Goal: Check status: Check status

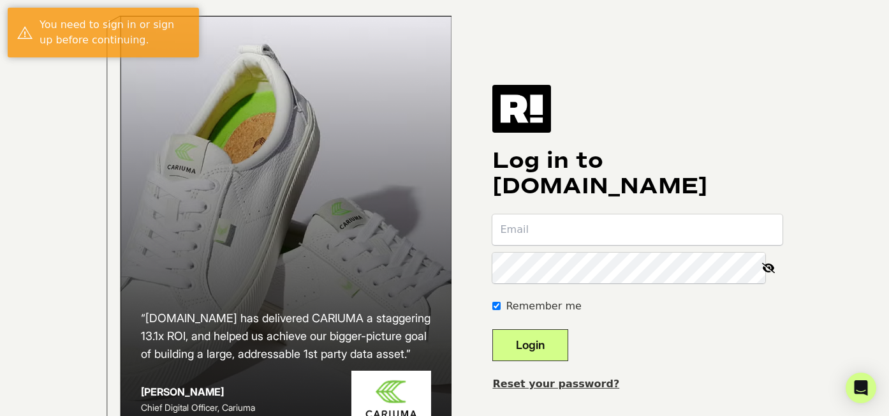
type input "patrick@bsbrand.com"
click at [553, 344] on button "Login" at bounding box center [530, 345] width 76 height 32
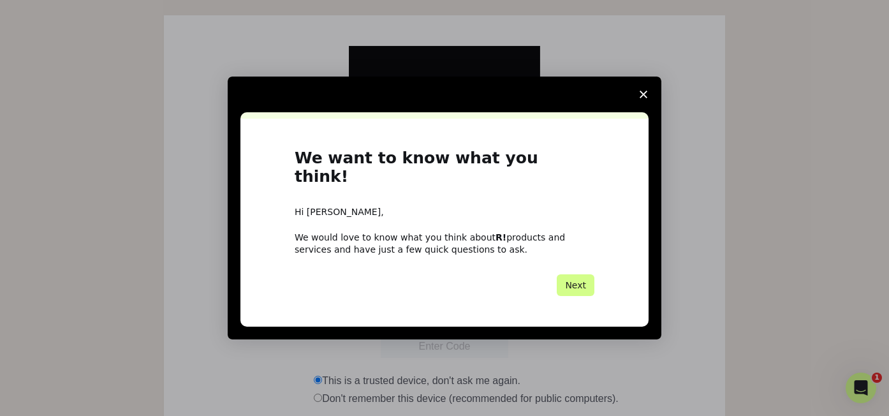
click at [637, 102] on span "Close survey" at bounding box center [644, 95] width 36 height 36
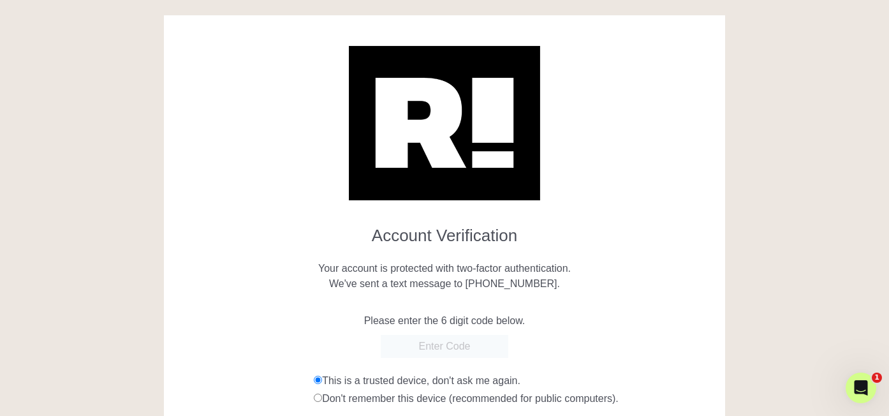
click at [457, 346] on input "text" at bounding box center [445, 346] width 128 height 23
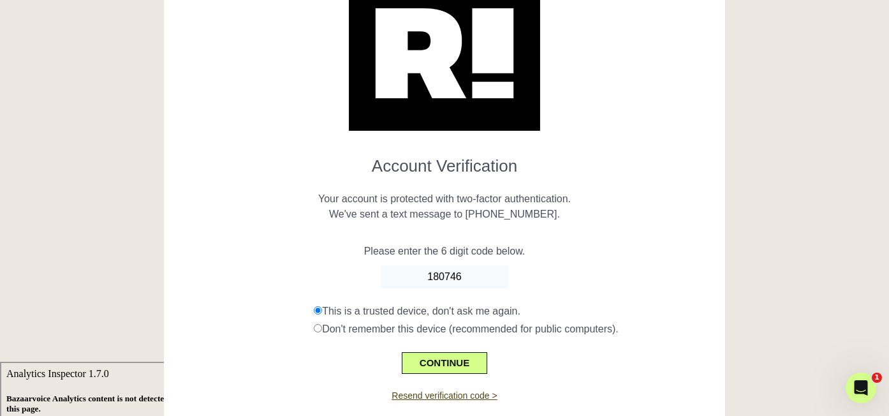
scroll to position [106, 0]
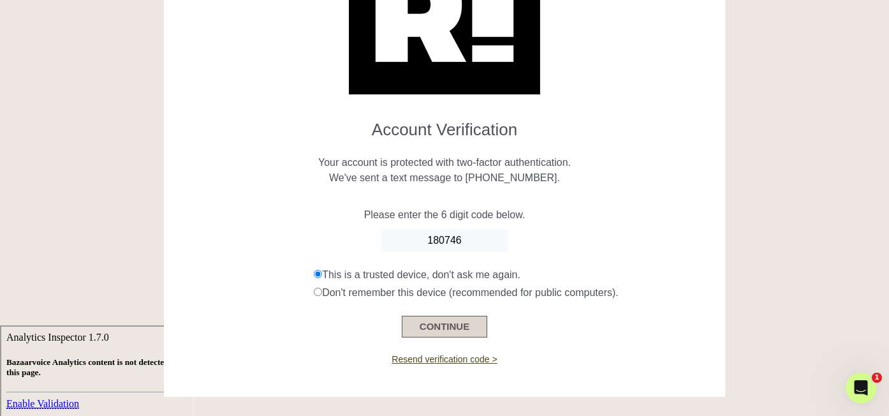
type input "180746"
click at [427, 322] on button "CONTINUE" at bounding box center [444, 327] width 85 height 22
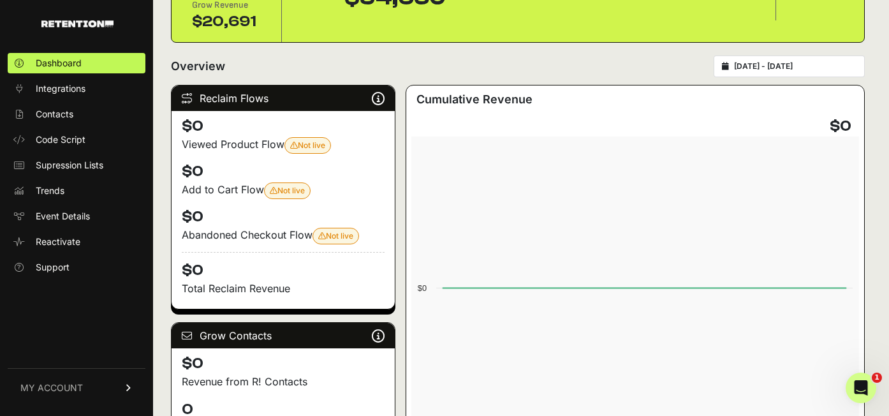
scroll to position [118, 0]
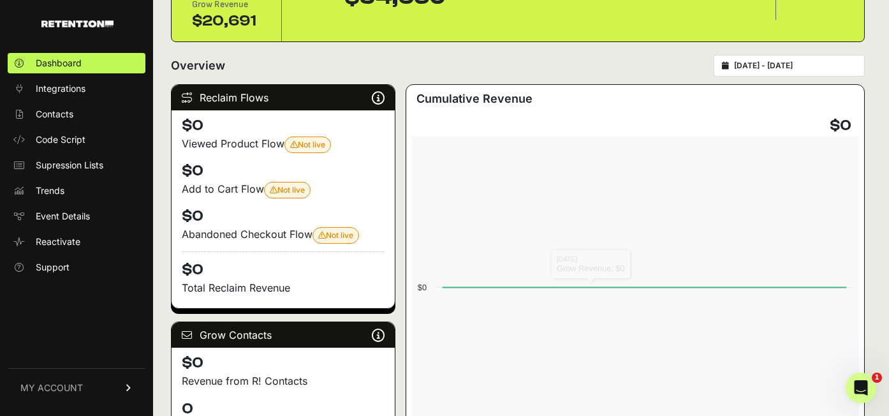
click at [729, 68] on icon at bounding box center [725, 66] width 7 height 8
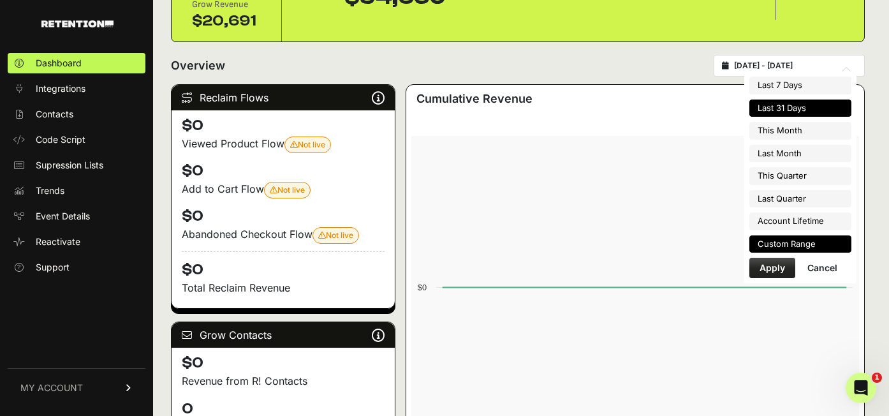
click at [770, 242] on li "Custom Range" at bounding box center [800, 244] width 102 height 18
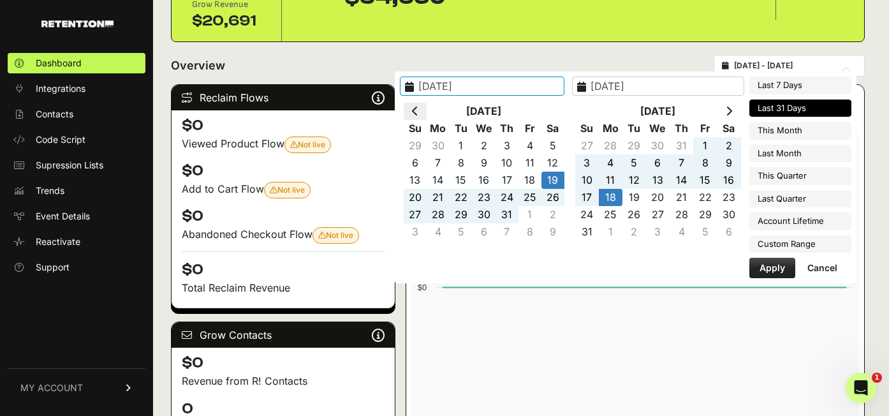
click at [427, 111] on th at bounding box center [415, 111] width 23 height 17
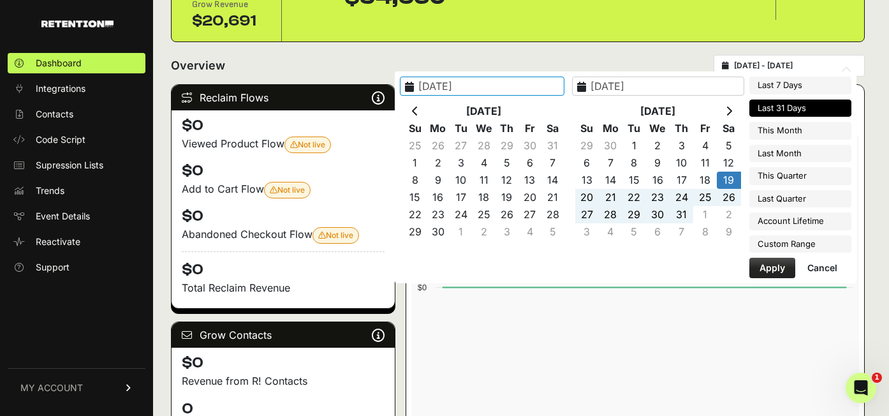
click at [427, 111] on th at bounding box center [415, 111] width 23 height 17
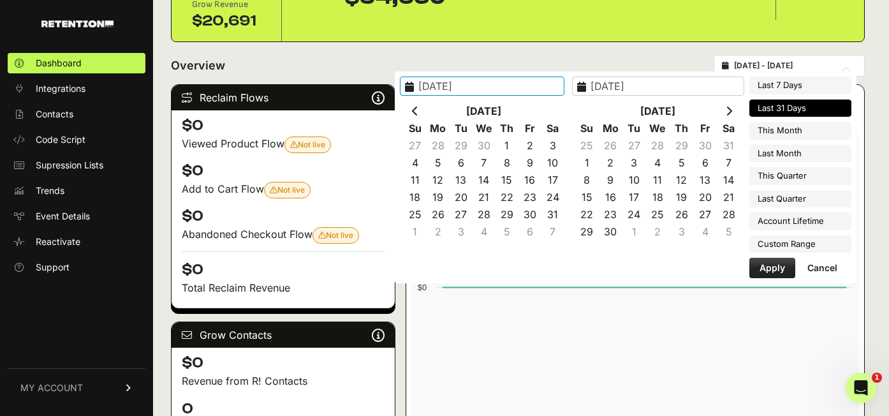
click at [427, 111] on th at bounding box center [415, 111] width 23 height 17
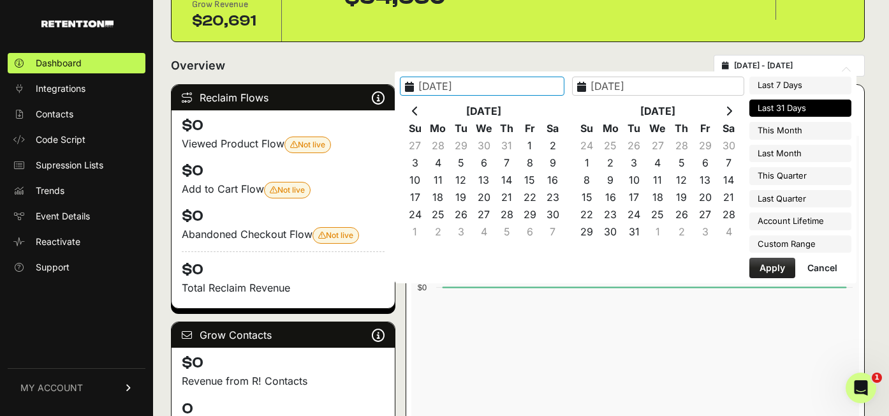
click at [427, 111] on th at bounding box center [415, 111] width 23 height 17
type input "2024-08-12"
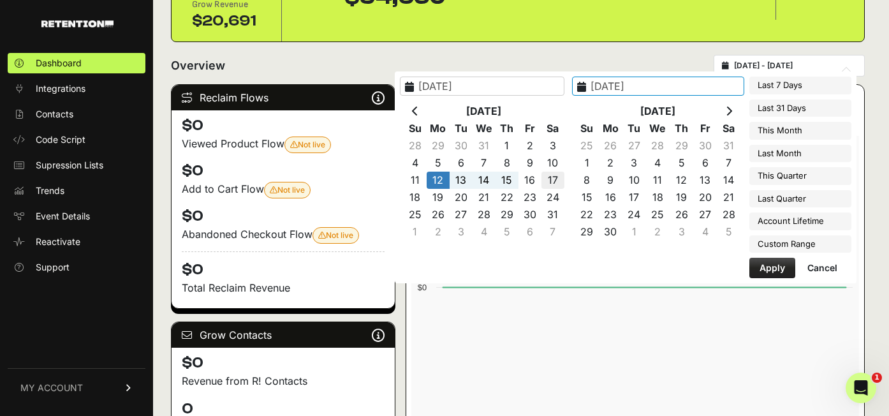
type input "2024-08-17"
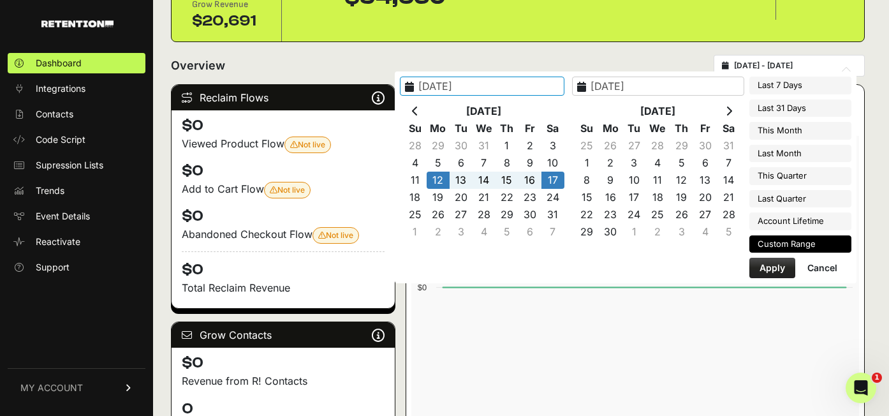
type input "2024-08-12"
click at [767, 269] on button "Apply" at bounding box center [772, 268] width 46 height 20
type input "2024-08-12 - 2024-08-17"
